Goal: Information Seeking & Learning: Find specific fact

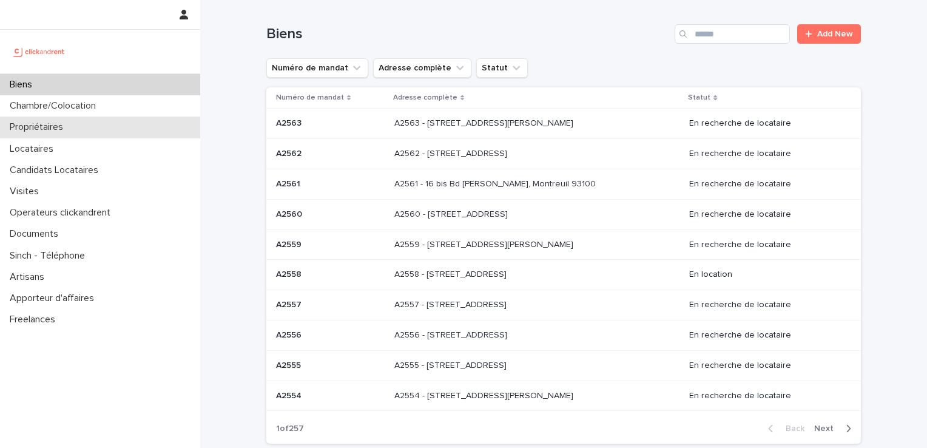
click at [93, 131] on div "Propriétaires" at bounding box center [100, 126] width 200 height 21
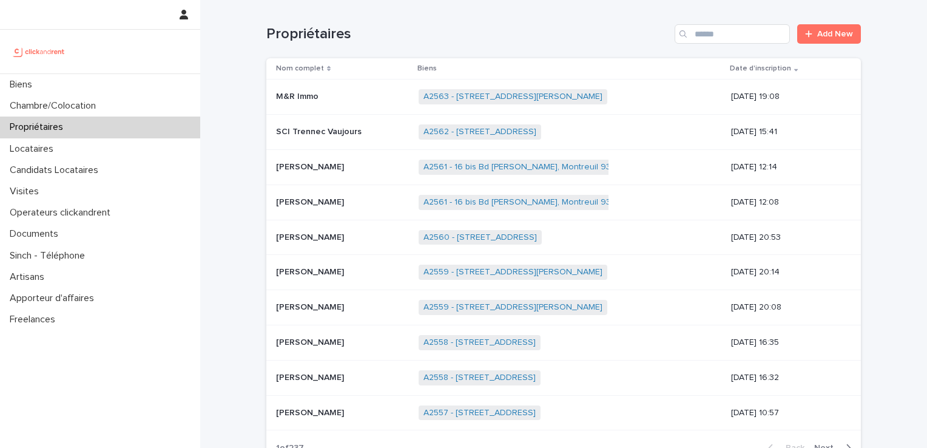
click at [751, 17] on div "Propriétaires Add New" at bounding box center [563, 29] width 595 height 58
click at [750, 27] on input "Search" at bounding box center [732, 33] width 115 height 19
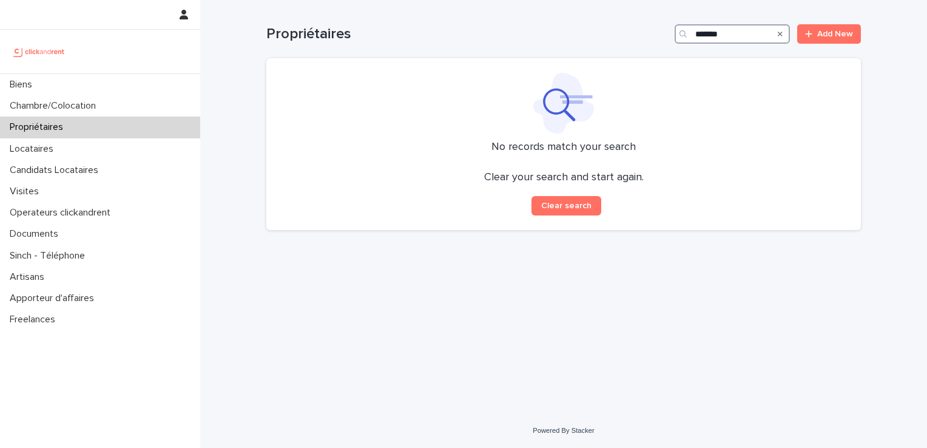
type input "*******"
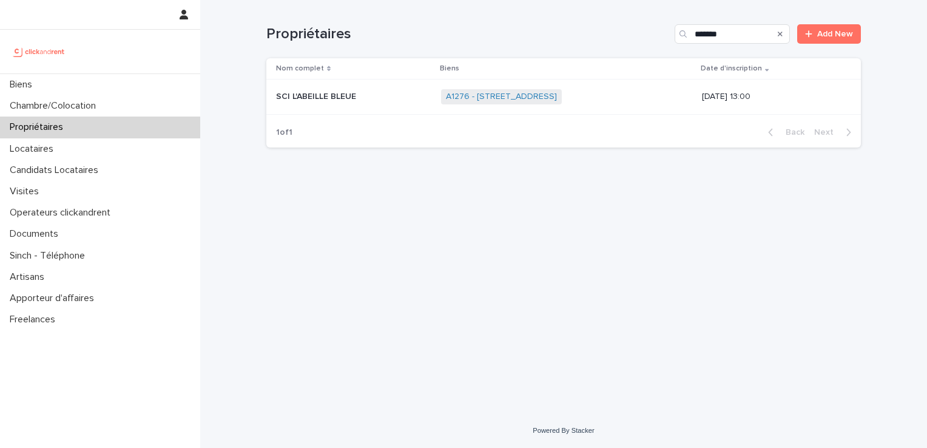
click at [471, 106] on div "A1276 - [STREET_ADDRESS] + 0" at bounding box center [567, 96] width 252 height 25
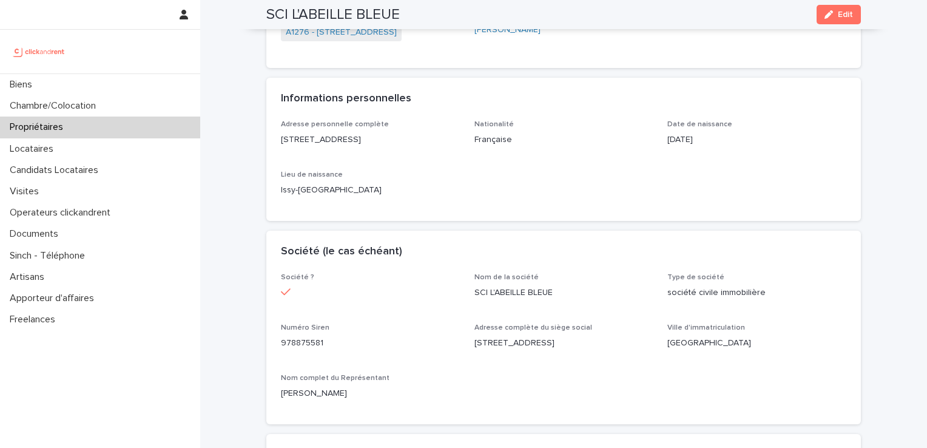
scroll to position [191, 0]
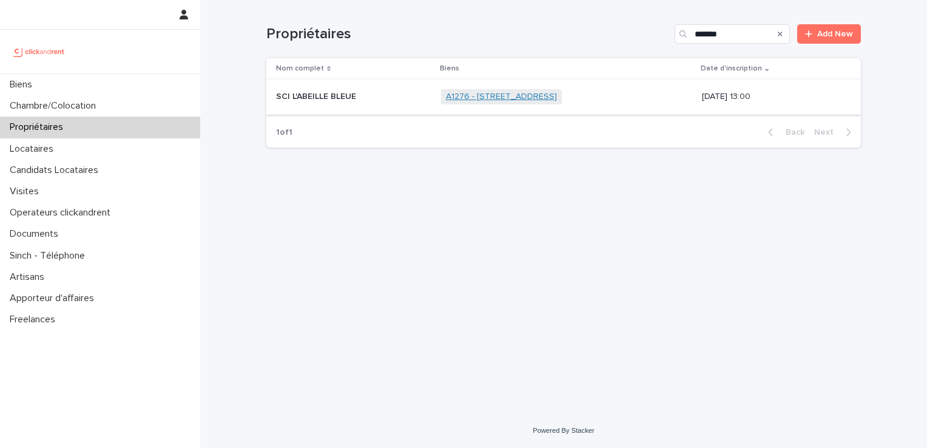
click at [531, 96] on link "A1276 - [STREET_ADDRESS]" at bounding box center [501, 97] width 111 height 10
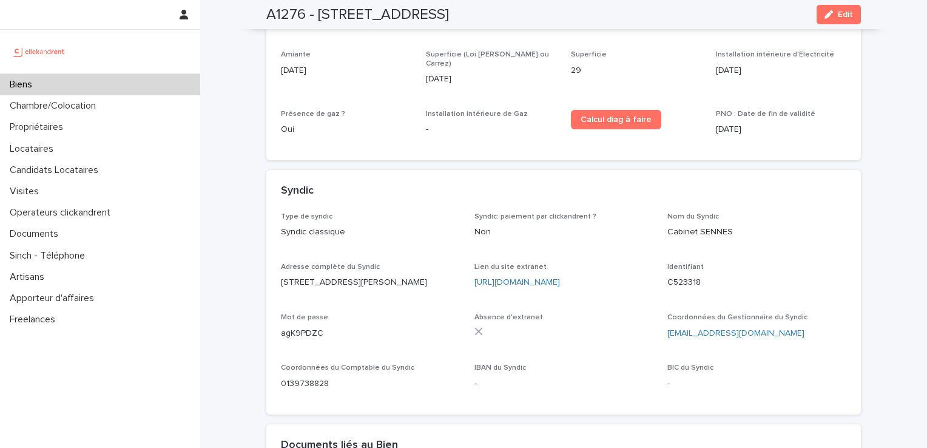
scroll to position [4005, 0]
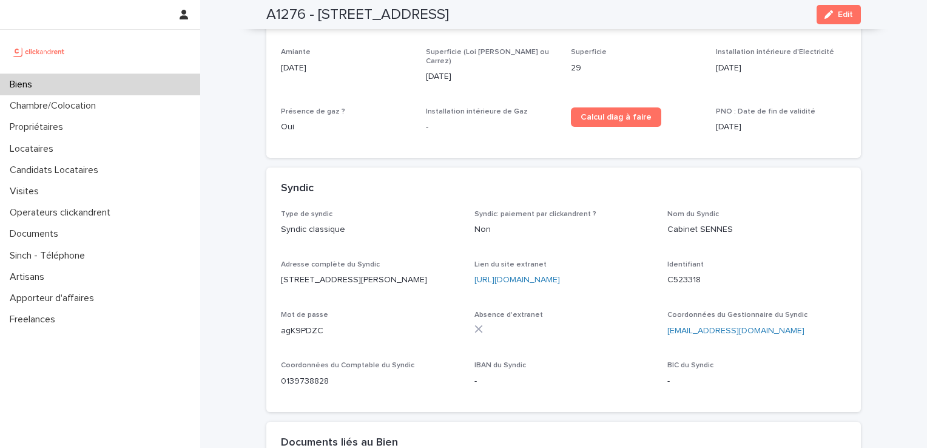
click at [529, 274] on div "[URL][DOMAIN_NAME]" at bounding box center [563, 280] width 179 height 13
click at [536, 275] on link "[URL][DOMAIN_NAME]" at bounding box center [517, 279] width 86 height 8
drag, startPoint x: 665, startPoint y: 230, endPoint x: 695, endPoint y: 229, distance: 29.7
click at [695, 274] on p "C523318" at bounding box center [756, 280] width 179 height 13
copy p "C523318"
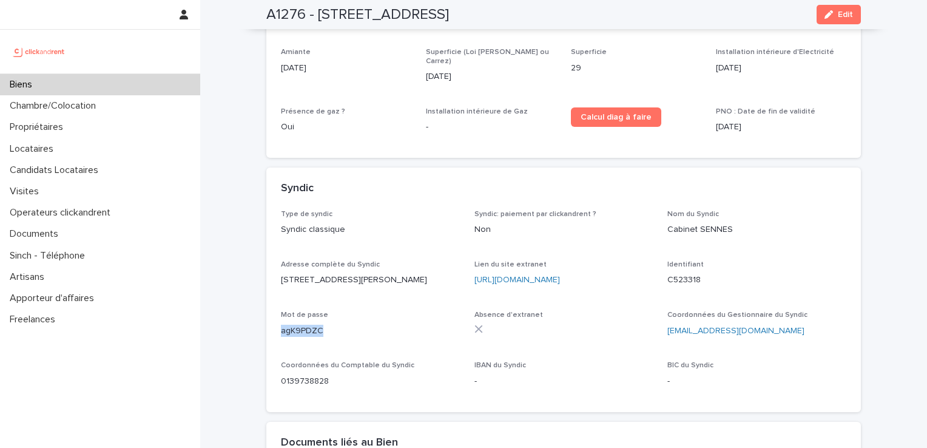
drag, startPoint x: 325, startPoint y: 288, endPoint x: 262, endPoint y: 286, distance: 63.7
click at [266, 286] on div "Type de syndic Syndic classique Syndic: paiement par clickandrent ? Non Nom du …" at bounding box center [563, 311] width 595 height 202
copy p "agK9PDZC"
click at [340, 325] on p "agK9PDZC" at bounding box center [370, 331] width 179 height 13
click at [312, 325] on p "agK9PDZC" at bounding box center [370, 331] width 179 height 13
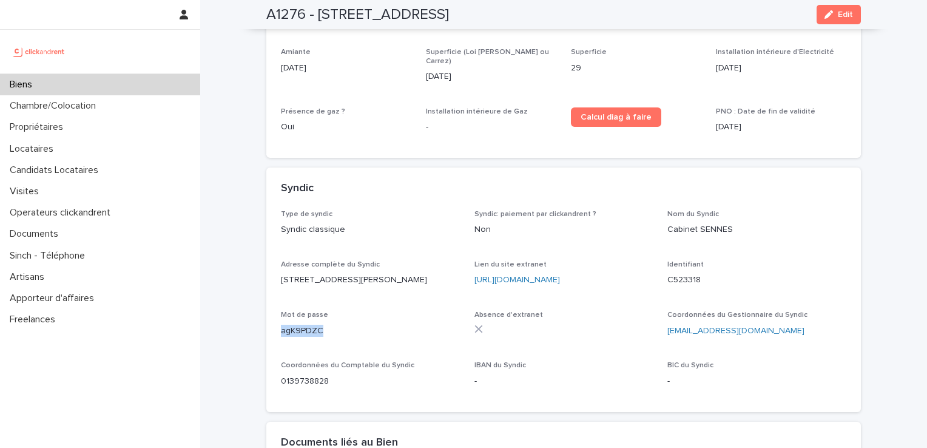
click at [272, 282] on div "Type de syndic Syndic classique Syndic: paiement par clickandrent ? Non Nom du …" at bounding box center [563, 311] width 595 height 202
click at [281, 325] on p "agK9PDZC" at bounding box center [370, 331] width 179 height 13
click at [273, 285] on div "Type de syndic Syndic classique Syndic: paiement par clickandrent ? Non Nom du …" at bounding box center [563, 311] width 595 height 202
click at [274, 282] on div "Type de syndic Syndic classique Syndic: paiement par clickandrent ? Non Nom du …" at bounding box center [563, 311] width 595 height 202
click at [275, 283] on div "Type de syndic Syndic classique Syndic: paiement par clickandrent ? Non Nom du …" at bounding box center [563, 311] width 595 height 202
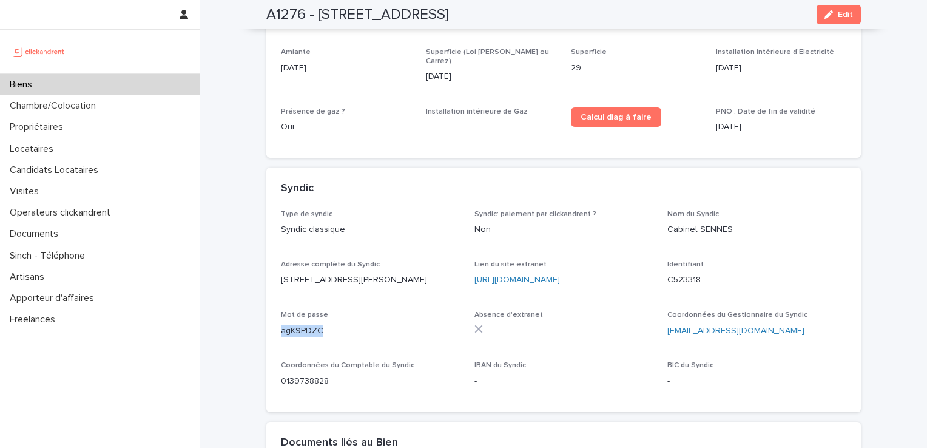
drag, startPoint x: 277, startPoint y: 285, endPoint x: 320, endPoint y: 285, distance: 42.5
click at [320, 325] on p "agK9PDZC" at bounding box center [370, 331] width 179 height 13
copy p "agK9PDZC"
click at [57, 136] on div "Propriétaires" at bounding box center [100, 126] width 200 height 21
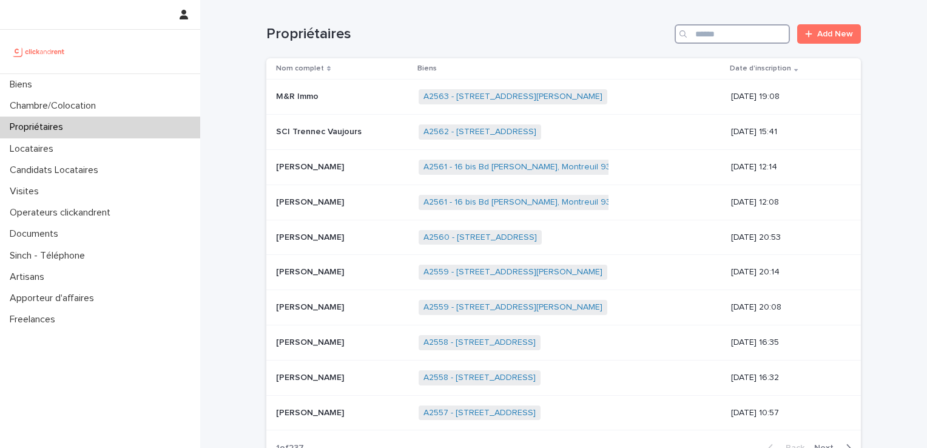
click at [710, 33] on input "Search" at bounding box center [732, 33] width 115 height 19
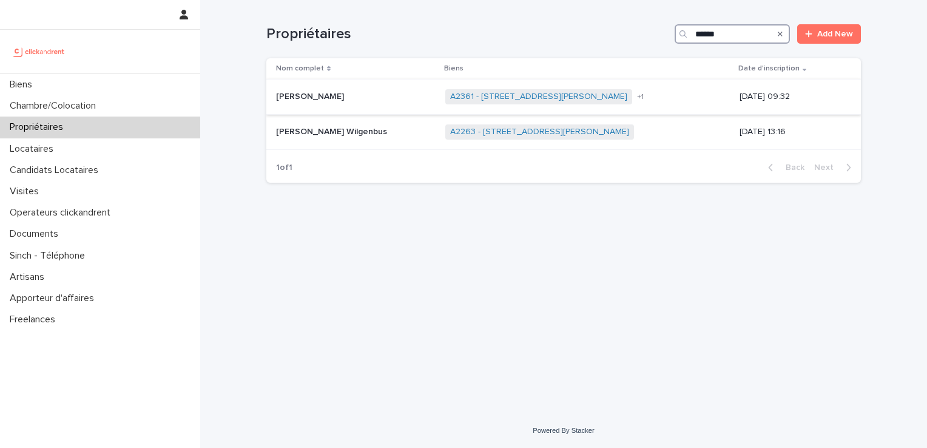
type input "******"
click at [294, 87] on div "[PERSON_NAME] [PERSON_NAME]" at bounding box center [356, 97] width 160 height 20
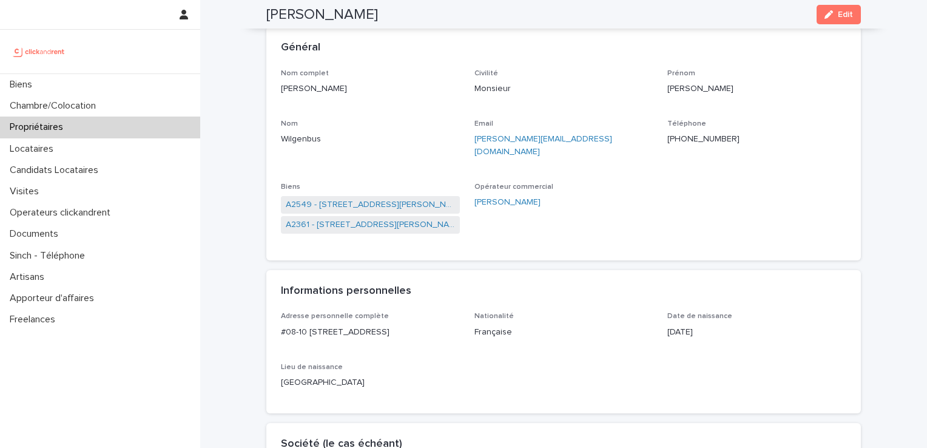
scroll to position [20, 0]
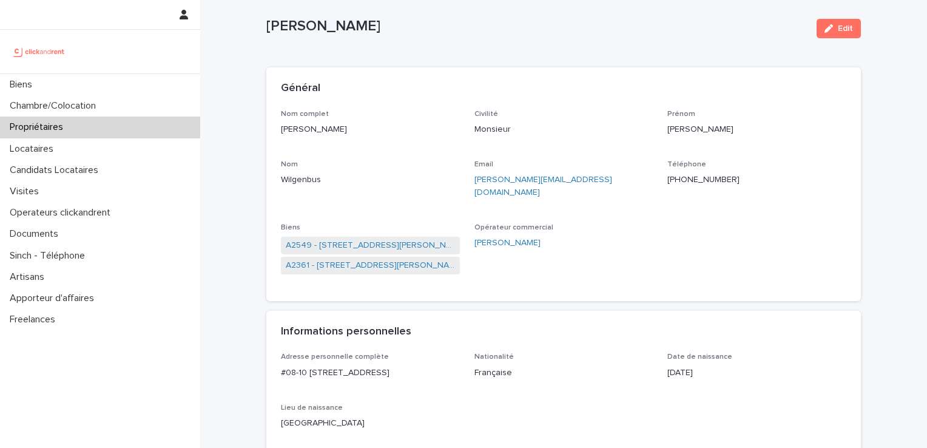
drag, startPoint x: 260, startPoint y: 27, endPoint x: 364, endPoint y: 30, distance: 103.8
copy p "[PERSON_NAME]"
click at [55, 89] on div "Biens" at bounding box center [100, 84] width 200 height 21
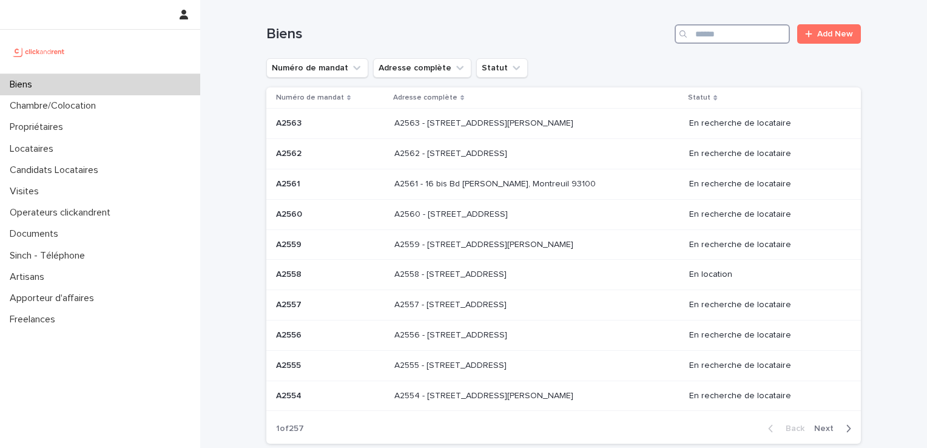
click at [706, 35] on input "Search" at bounding box center [732, 33] width 115 height 19
paste input "**********"
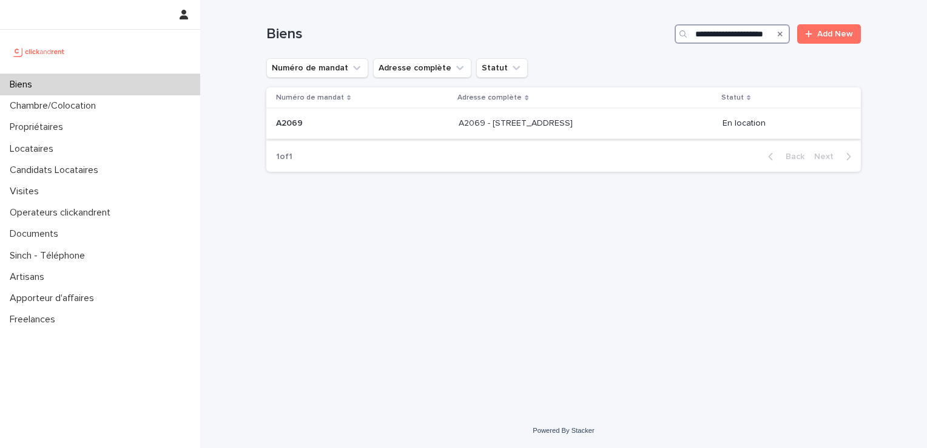
type input "**********"
click at [459, 127] on p "A2069 - [STREET_ADDRESS]" at bounding box center [517, 122] width 116 height 13
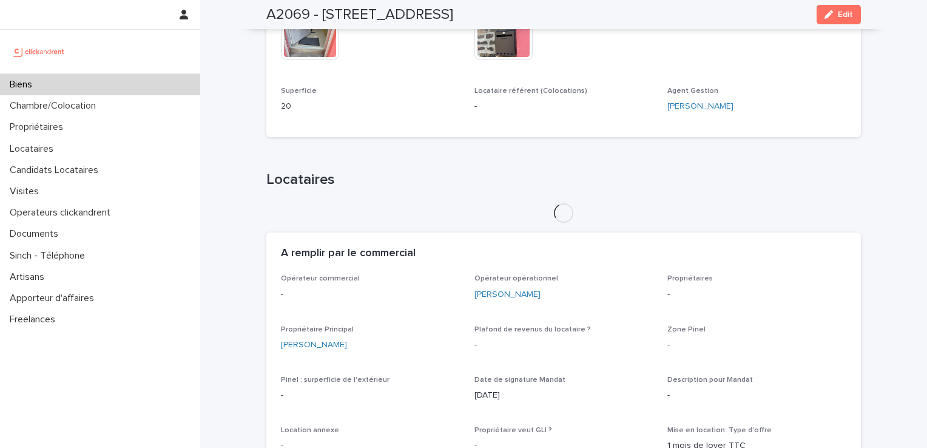
scroll to position [445, 0]
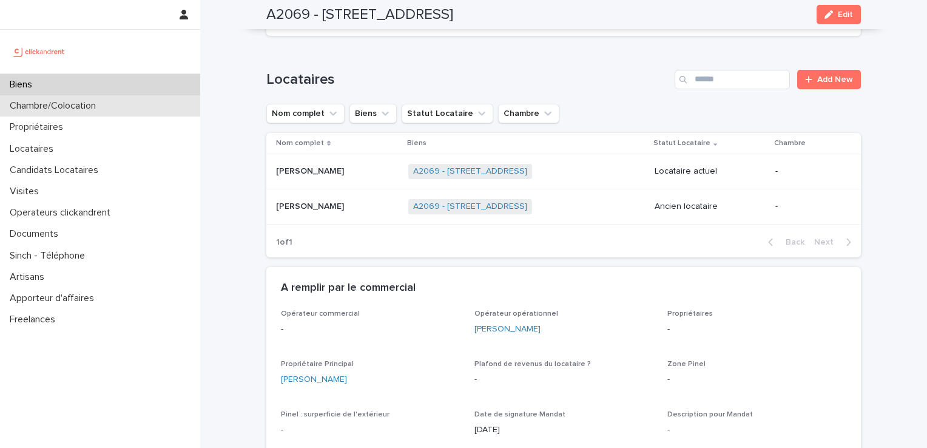
click at [39, 107] on p "Chambre/Colocation" at bounding box center [55, 106] width 101 height 12
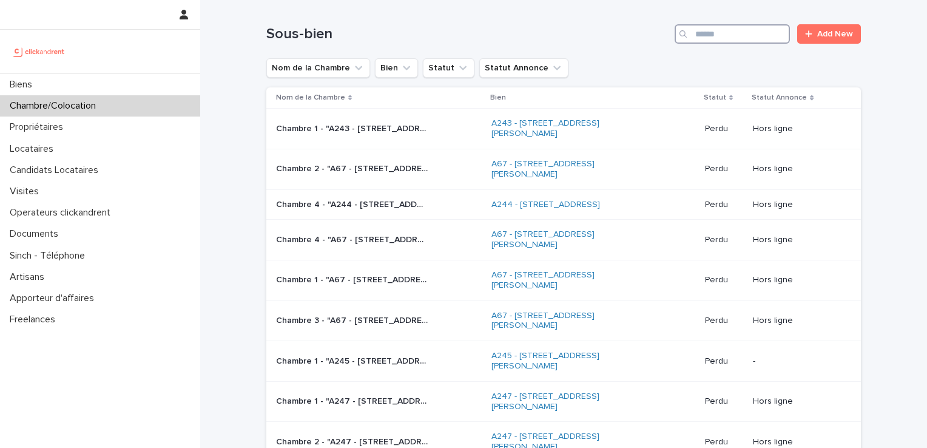
click at [724, 33] on input "Search" at bounding box center [732, 33] width 115 height 19
type input "*****"
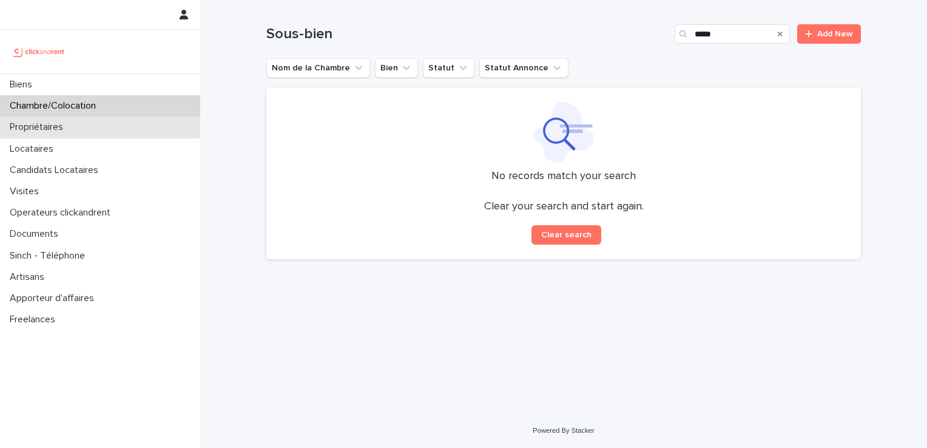
click at [99, 127] on div "Propriétaires" at bounding box center [100, 126] width 200 height 21
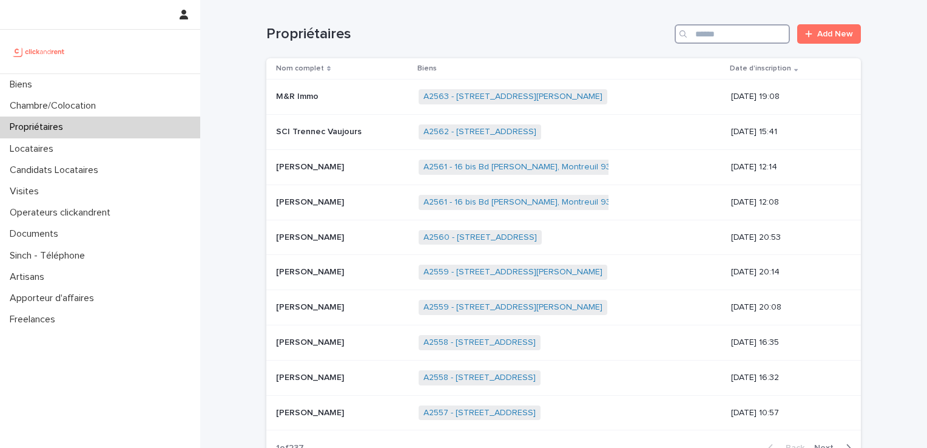
click at [772, 33] on input "Search" at bounding box center [732, 33] width 115 height 19
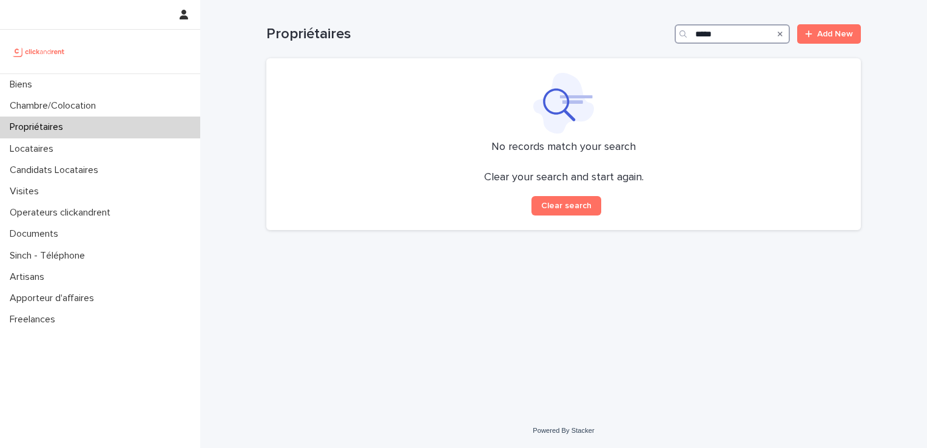
type input "*****"
click at [55, 127] on p "Propriétaires" at bounding box center [39, 127] width 68 height 12
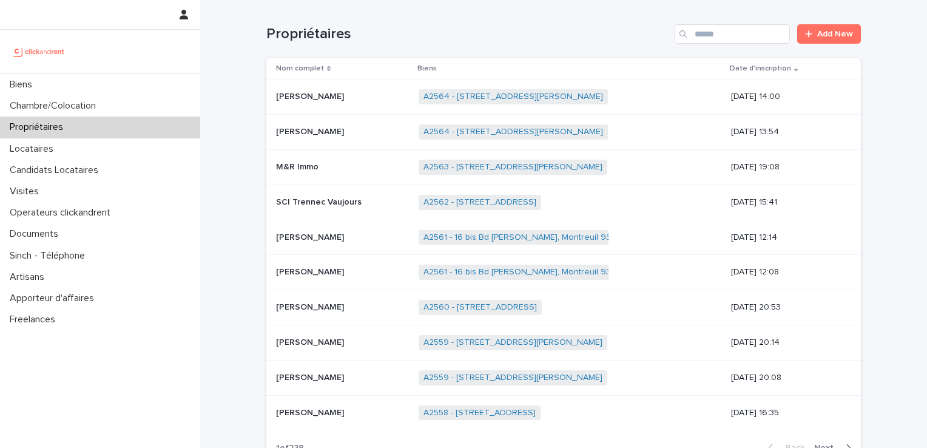
click at [728, 47] on div "Propriétaires Add New" at bounding box center [563, 29] width 595 height 58
click at [724, 28] on input "Search" at bounding box center [732, 33] width 115 height 19
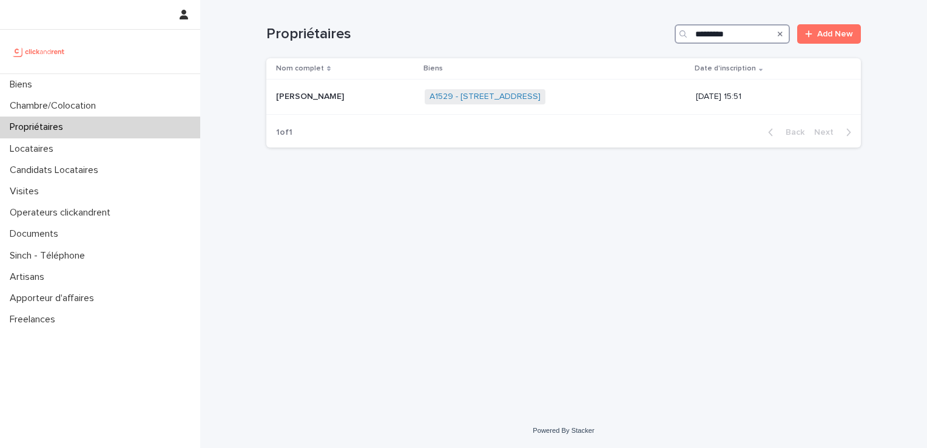
type input "*********"
click at [541, 96] on link "A1529 - [STREET_ADDRESS]" at bounding box center [485, 97] width 111 height 10
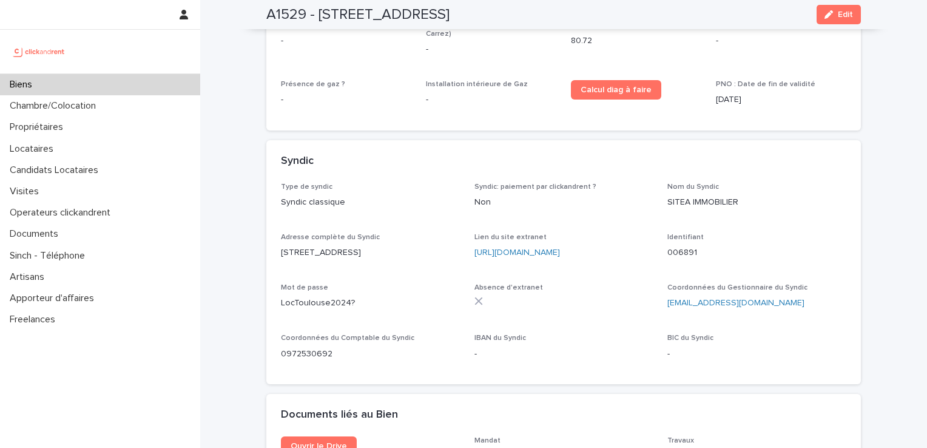
scroll to position [4528, 0]
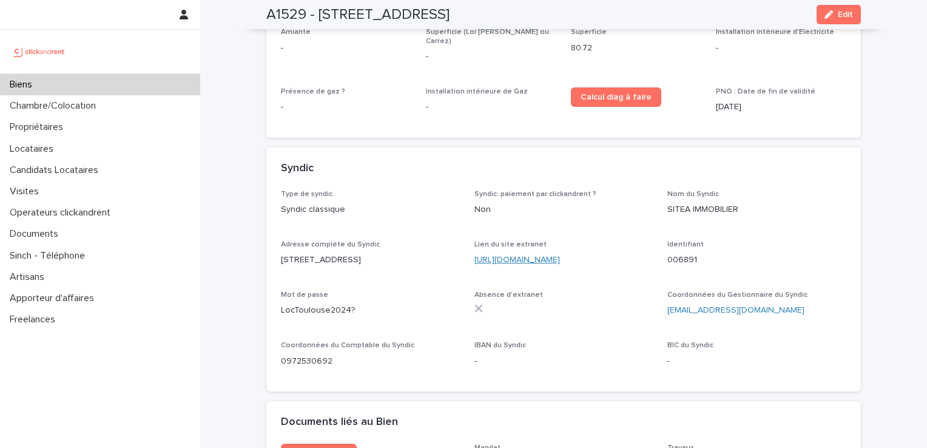
click at [539, 255] on link "[URL][DOMAIN_NAME]" at bounding box center [517, 259] width 86 height 8
drag, startPoint x: 655, startPoint y: 228, endPoint x: 693, endPoint y: 231, distance: 37.7
click at [693, 231] on div "Type de syndic Syndic classique Syndic: paiement par clickandrent ? Non Nom du …" at bounding box center [563, 283] width 565 height 187
click at [695, 254] on p "006891" at bounding box center [756, 260] width 179 height 13
click at [687, 254] on p "006891" at bounding box center [756, 260] width 179 height 13
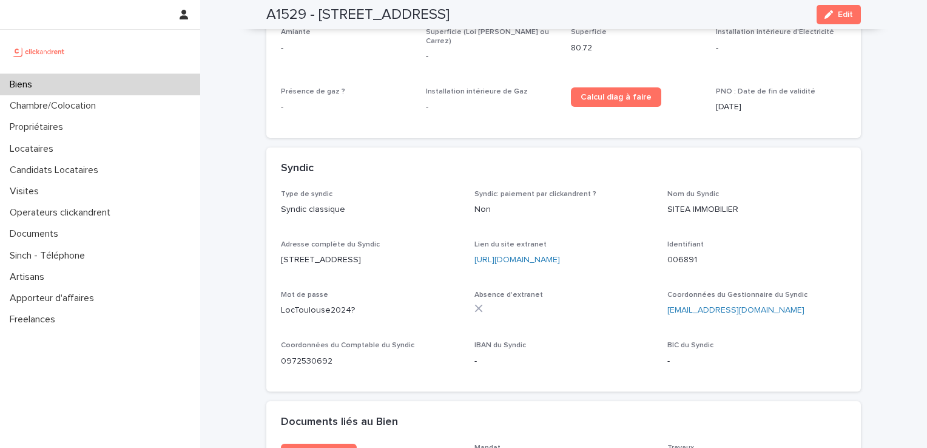
click at [694, 254] on p "006891" at bounding box center [756, 260] width 179 height 13
click at [689, 254] on p "006891" at bounding box center [756, 260] width 179 height 13
click at [690, 254] on p "006891" at bounding box center [756, 260] width 179 height 13
drag, startPoint x: 697, startPoint y: 228, endPoint x: 677, endPoint y: 231, distance: 19.6
click at [677, 254] on p "006891" at bounding box center [756, 260] width 179 height 13
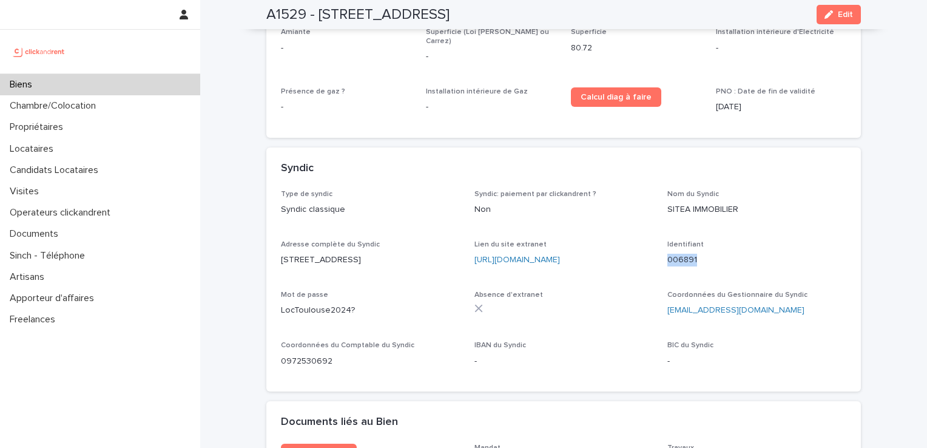
drag, startPoint x: 677, startPoint y: 231, endPoint x: 690, endPoint y: 232, distance: 13.4
click at [690, 232] on div "Type de syndic Syndic classique Syndic: paiement par clickandrent ? Non Nom du …" at bounding box center [563, 283] width 565 height 187
copy p "006891"
click at [698, 254] on p "006891" at bounding box center [756, 260] width 179 height 13
drag, startPoint x: 650, startPoint y: 221, endPoint x: 660, endPoint y: 231, distance: 14.2
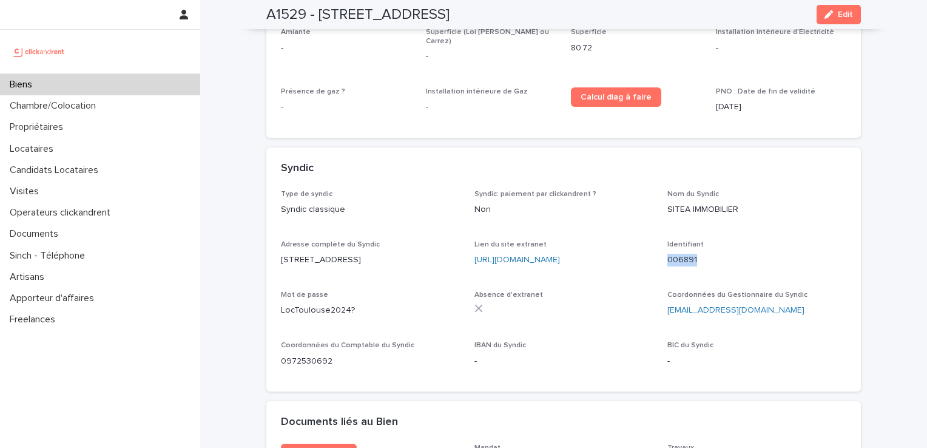
click at [660, 231] on div "Type de syndic Syndic classique Syndic: paiement par clickandrent ? Non Nom du …" at bounding box center [563, 283] width 565 height 187
drag, startPoint x: 346, startPoint y: 277, endPoint x: 264, endPoint y: 280, distance: 82.0
click at [266, 280] on div "Type de syndic Syndic classique Syndic: paiement par clickandrent ? Non Nom du …" at bounding box center [563, 291] width 595 height 202
copy p "LocToulouse2024?"
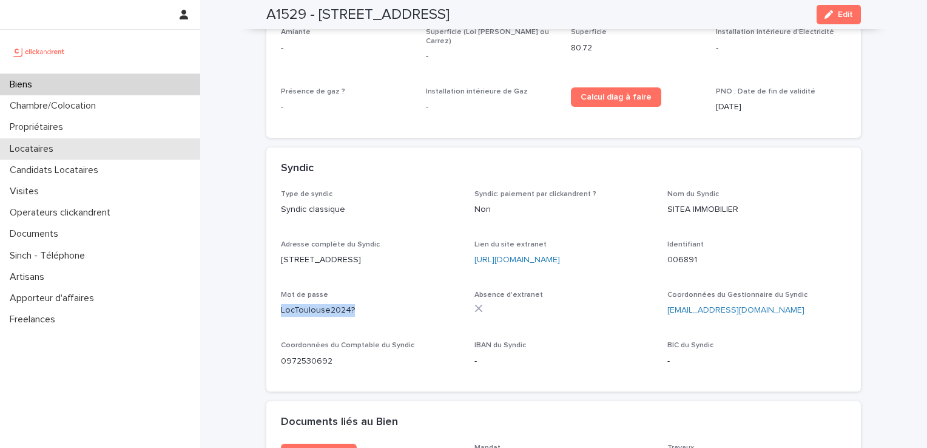
click at [36, 146] on p "Locataires" at bounding box center [34, 149] width 58 height 12
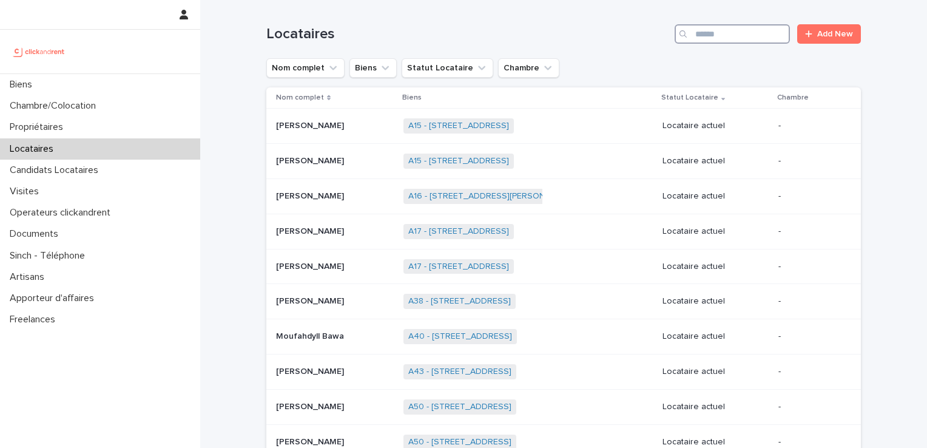
click at [700, 29] on input "Search" at bounding box center [732, 33] width 115 height 19
type input "*****"
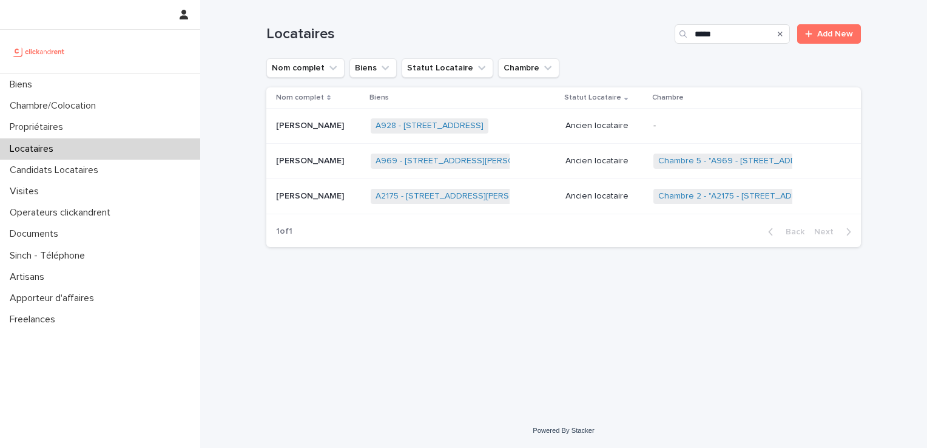
click at [303, 121] on p "[PERSON_NAME]" at bounding box center [311, 124] width 70 height 13
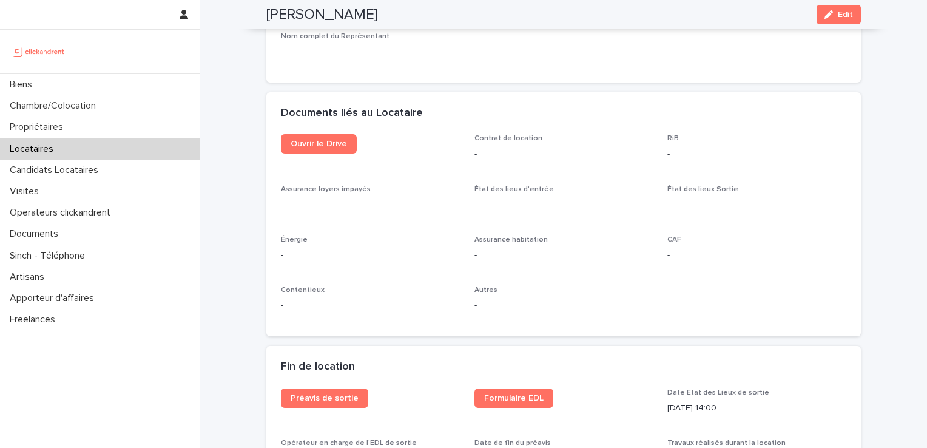
scroll to position [1238, 0]
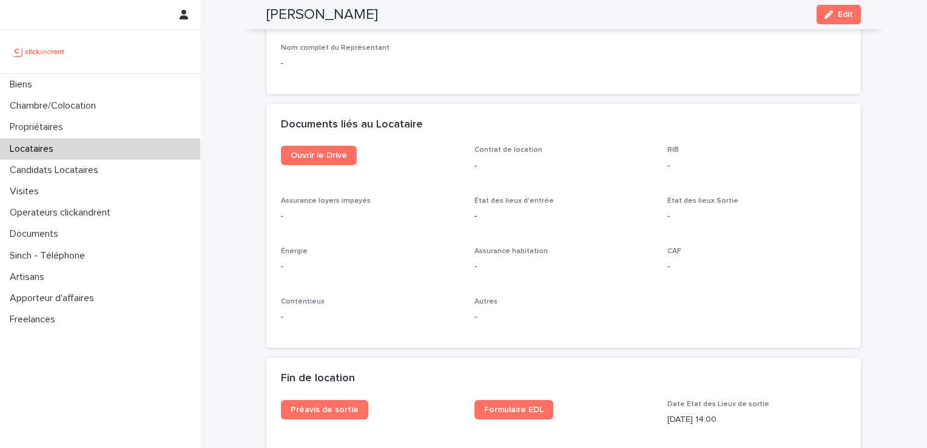
click at [309, 172] on div "Ouvrir le Drive" at bounding box center [370, 160] width 179 height 29
click at [305, 157] on span "Ouvrir le Drive" at bounding box center [319, 155] width 56 height 8
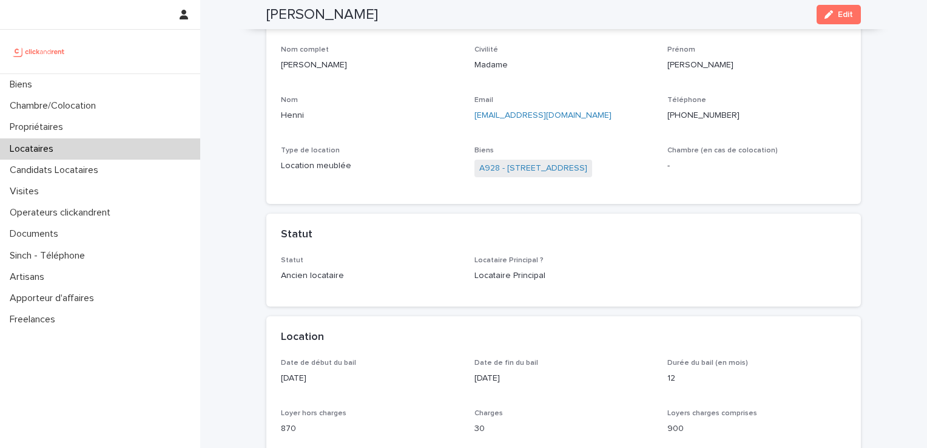
scroll to position [40, 0]
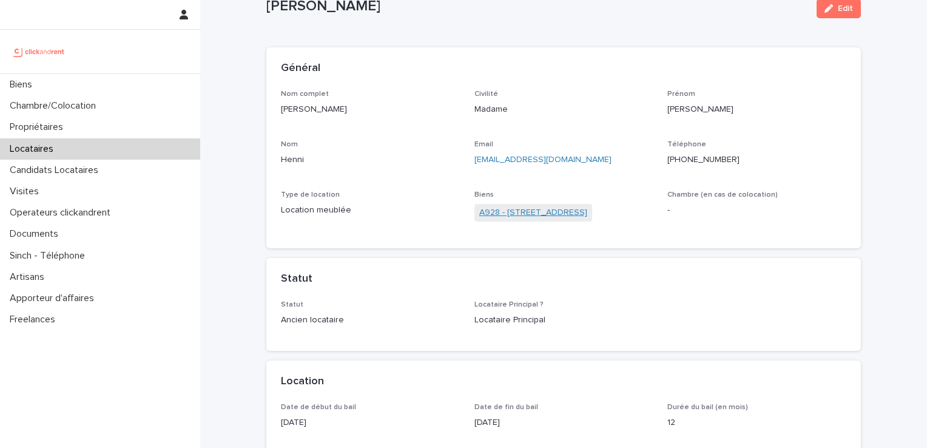
click at [539, 208] on link "A928 - [STREET_ADDRESS]" at bounding box center [533, 212] width 108 height 13
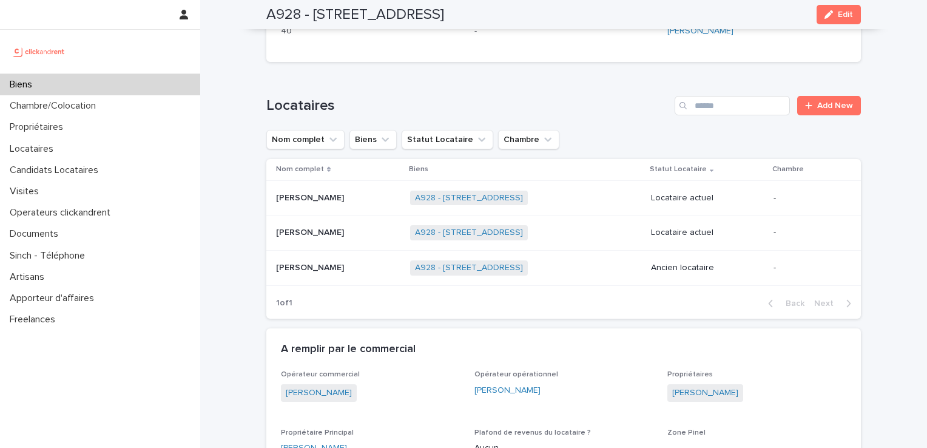
scroll to position [546, 0]
